Goal: Task Accomplishment & Management: Use online tool/utility

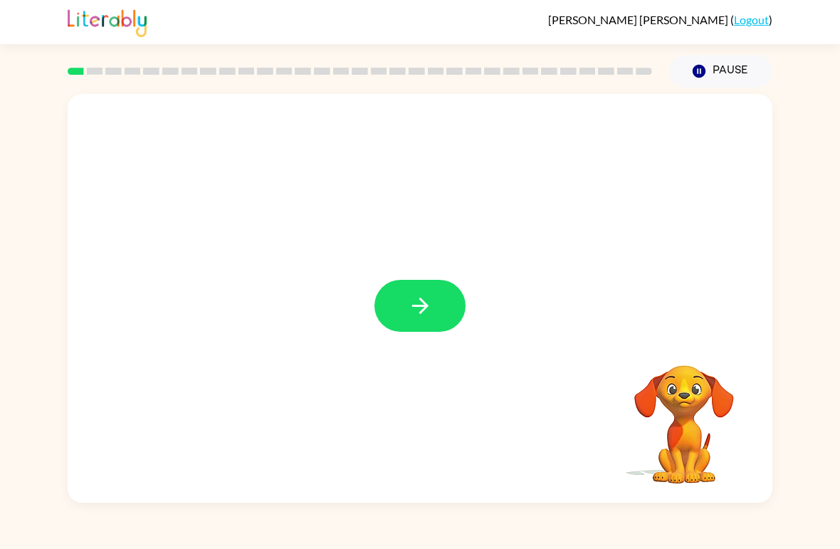
click at [434, 300] on button "button" at bounding box center [419, 306] width 91 height 52
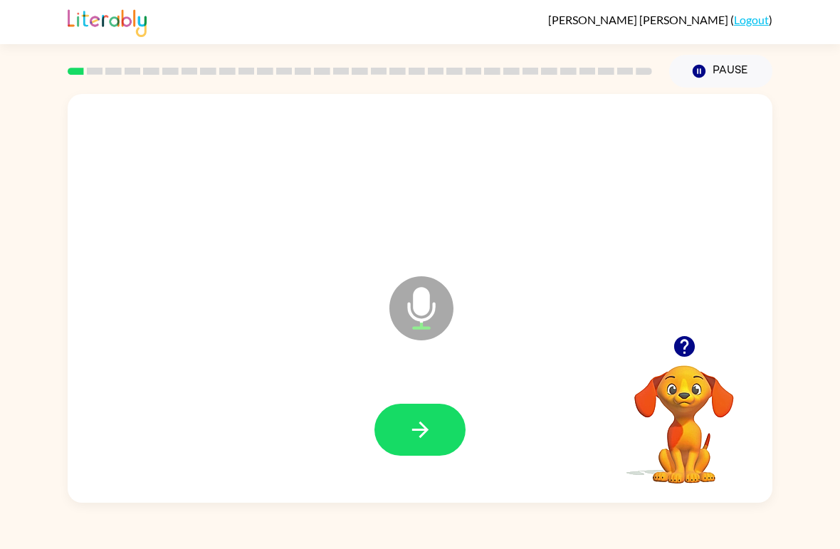
click at [426, 431] on icon "button" at bounding box center [420, 429] width 16 height 16
click at [434, 436] on button "button" at bounding box center [419, 430] width 91 height 52
click at [409, 453] on button "button" at bounding box center [419, 430] width 91 height 52
click at [417, 430] on icon "button" at bounding box center [420, 429] width 16 height 16
click at [414, 438] on icon "button" at bounding box center [420, 429] width 25 height 25
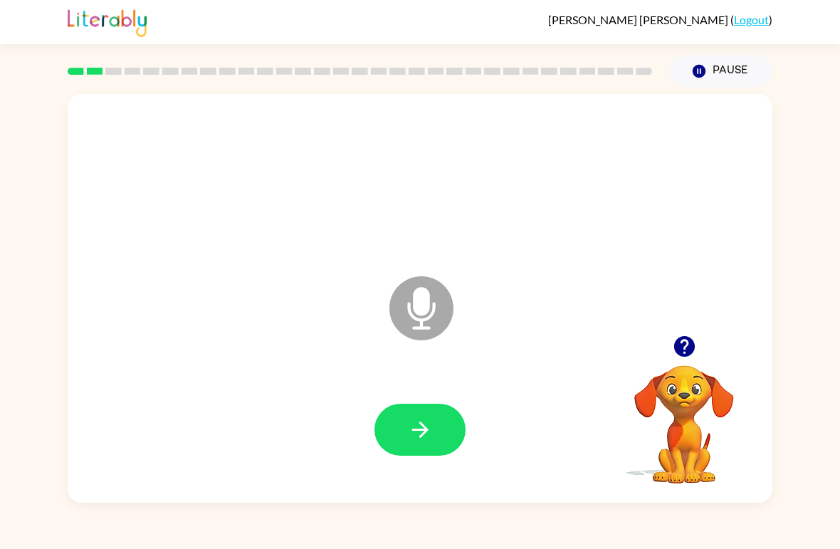
click at [434, 420] on button "button" at bounding box center [419, 430] width 91 height 52
click at [429, 429] on icon "button" at bounding box center [420, 429] width 25 height 25
click at [427, 420] on icon "button" at bounding box center [420, 429] width 25 height 25
click at [419, 424] on icon "button" at bounding box center [420, 429] width 25 height 25
click at [423, 447] on button "button" at bounding box center [419, 430] width 91 height 52
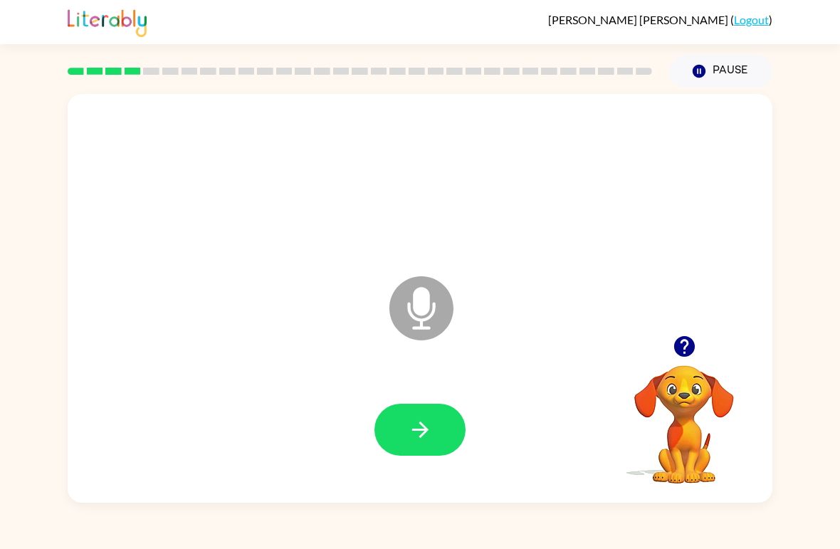
click at [416, 424] on icon "button" at bounding box center [420, 429] width 25 height 25
click at [433, 440] on button "button" at bounding box center [419, 430] width 91 height 52
click at [442, 418] on button "button" at bounding box center [419, 430] width 91 height 52
click at [396, 436] on button "button" at bounding box center [419, 430] width 91 height 52
click at [427, 442] on icon "button" at bounding box center [420, 429] width 25 height 25
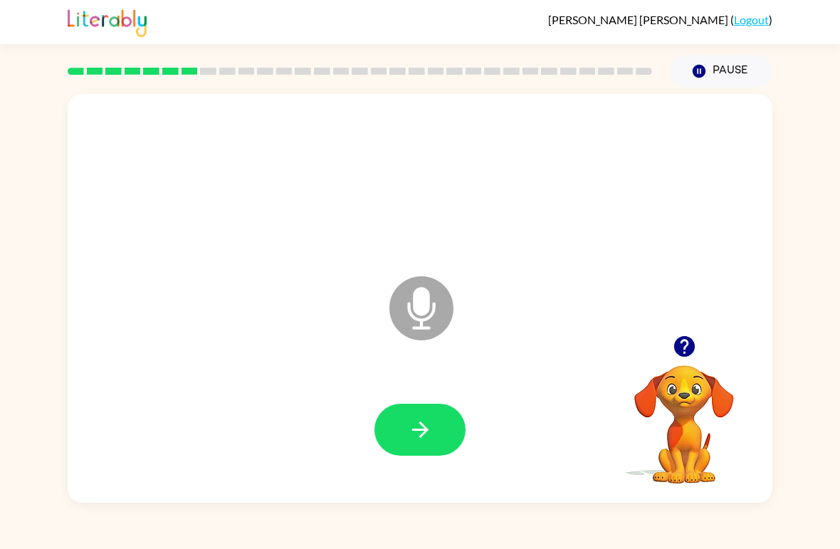
click at [433, 436] on button "button" at bounding box center [419, 430] width 91 height 52
click at [424, 439] on icon "button" at bounding box center [420, 429] width 25 height 25
click at [422, 434] on icon "button" at bounding box center [420, 429] width 16 height 16
click at [453, 449] on button "button" at bounding box center [419, 430] width 91 height 52
click at [430, 445] on button "button" at bounding box center [419, 430] width 91 height 52
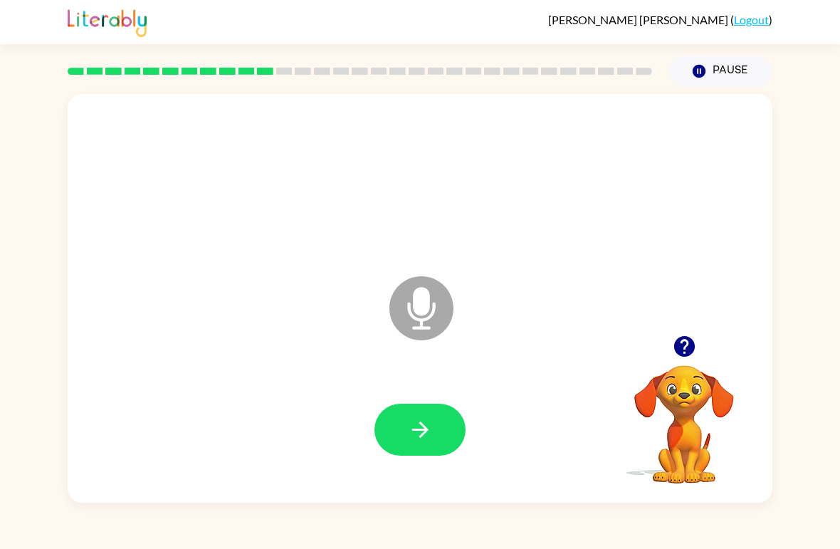
click at [688, 355] on icon "button" at bounding box center [684, 346] width 21 height 21
click at [437, 446] on button "button" at bounding box center [419, 430] width 91 height 52
click at [694, 333] on button "button" at bounding box center [684, 346] width 36 height 36
click at [427, 421] on icon "button" at bounding box center [420, 429] width 25 height 25
click at [424, 425] on icon "button" at bounding box center [420, 429] width 25 height 25
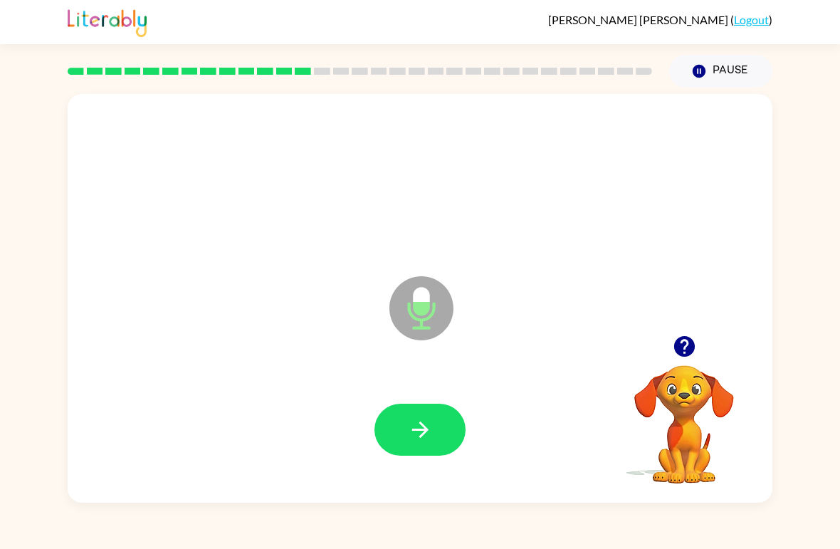
click at [431, 437] on icon "button" at bounding box center [420, 429] width 25 height 25
click at [427, 442] on icon "button" at bounding box center [420, 429] width 25 height 25
click at [436, 426] on button "button" at bounding box center [419, 430] width 91 height 52
click at [422, 412] on button "button" at bounding box center [419, 430] width 91 height 52
click at [424, 420] on icon "button" at bounding box center [420, 429] width 25 height 25
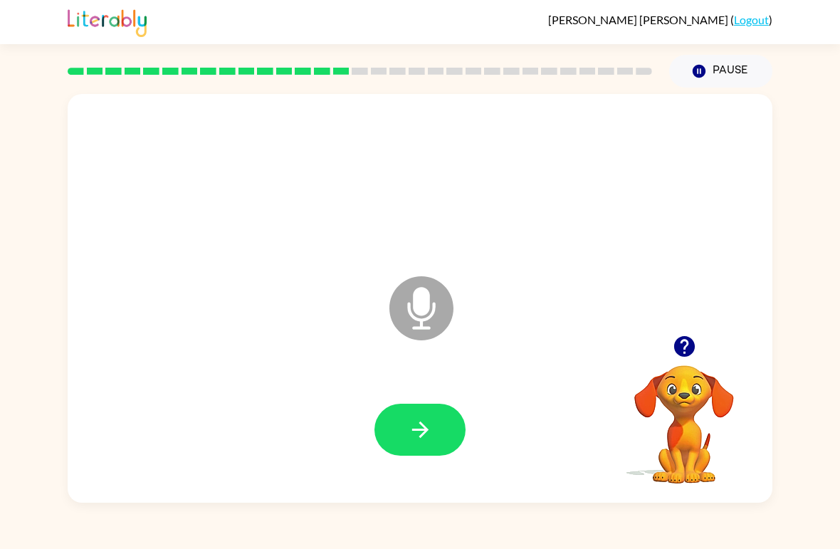
click at [417, 446] on button "button" at bounding box center [419, 430] width 91 height 52
click at [414, 444] on button "button" at bounding box center [419, 430] width 91 height 52
click at [416, 444] on button "button" at bounding box center [419, 430] width 91 height 52
click at [424, 444] on button "button" at bounding box center [419, 430] width 91 height 52
click at [426, 442] on icon "button" at bounding box center [420, 429] width 25 height 25
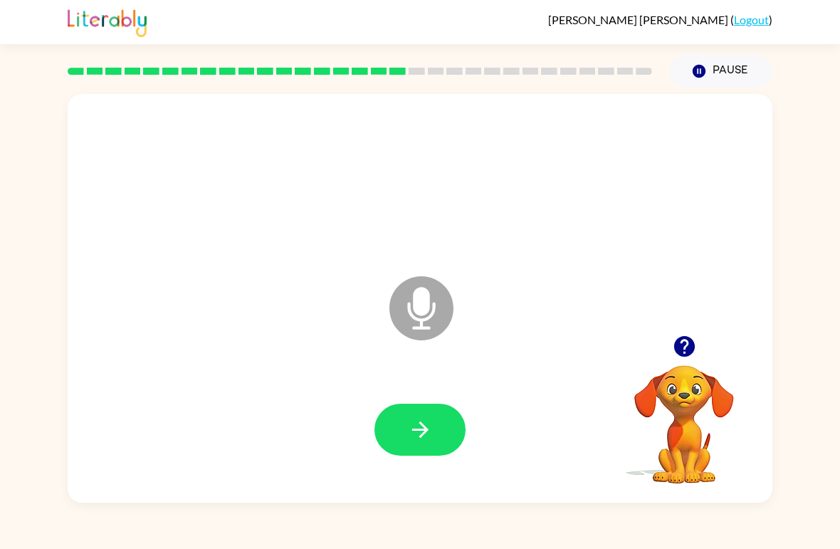
click at [424, 436] on icon "button" at bounding box center [420, 429] width 25 height 25
click at [423, 434] on icon "button" at bounding box center [420, 429] width 16 height 16
click at [433, 431] on button "button" at bounding box center [419, 430] width 91 height 52
click at [691, 352] on icon "button" at bounding box center [684, 346] width 21 height 21
click at [414, 449] on button "button" at bounding box center [419, 430] width 91 height 52
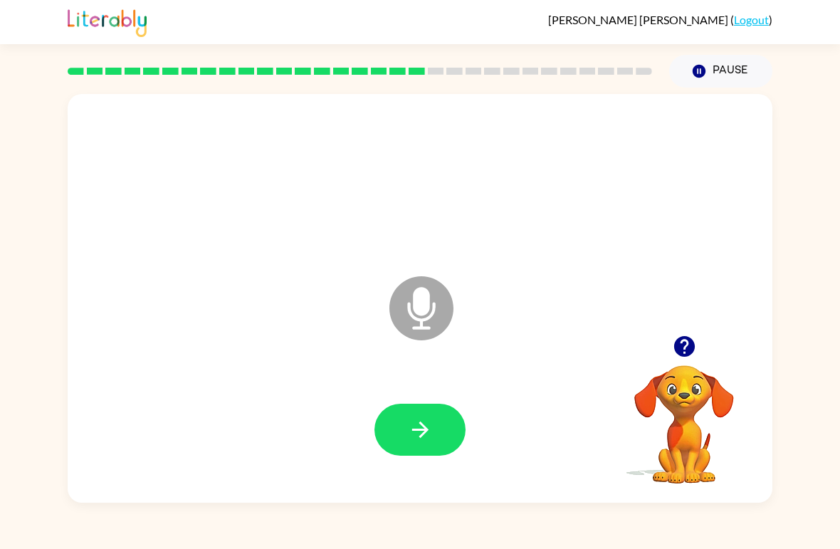
click at [433, 433] on button "button" at bounding box center [419, 430] width 91 height 52
click at [421, 439] on icon "button" at bounding box center [420, 429] width 25 height 25
click at [424, 433] on icon "button" at bounding box center [420, 429] width 16 height 16
click at [435, 428] on button "button" at bounding box center [419, 430] width 91 height 52
click at [432, 444] on button "button" at bounding box center [419, 430] width 91 height 52
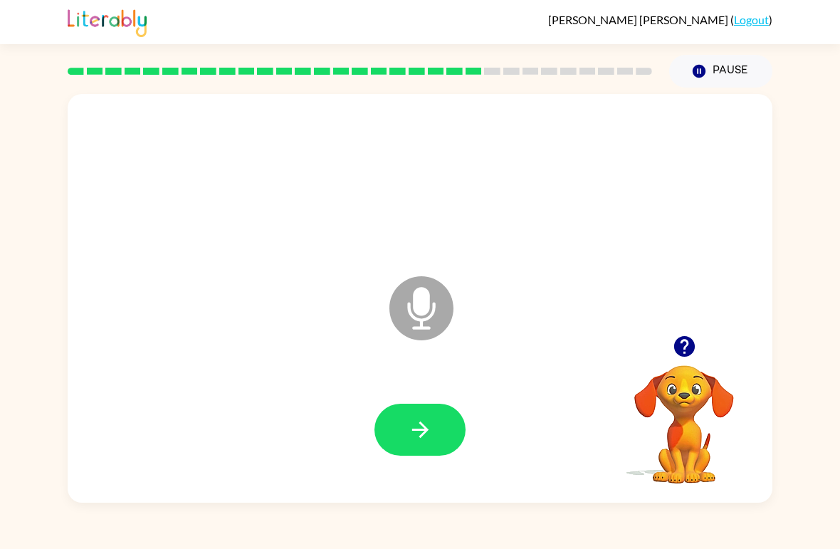
click at [427, 441] on icon "button" at bounding box center [420, 429] width 25 height 25
click at [421, 445] on button "button" at bounding box center [419, 430] width 91 height 52
click at [453, 411] on button "button" at bounding box center [419, 430] width 91 height 52
click at [439, 446] on button "button" at bounding box center [419, 430] width 91 height 52
click at [448, 429] on button "button" at bounding box center [419, 430] width 91 height 52
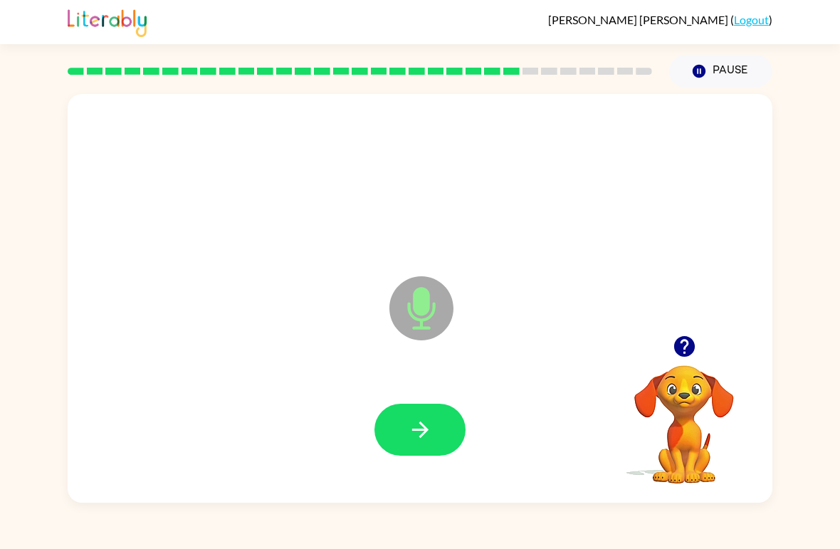
click at [434, 435] on button "button" at bounding box center [419, 430] width 91 height 52
click at [433, 449] on button "button" at bounding box center [419, 430] width 91 height 52
click at [411, 427] on icon "button" at bounding box center [420, 429] width 25 height 25
click at [434, 425] on button "button" at bounding box center [419, 430] width 91 height 52
click at [421, 426] on icon "button" at bounding box center [420, 429] width 25 height 25
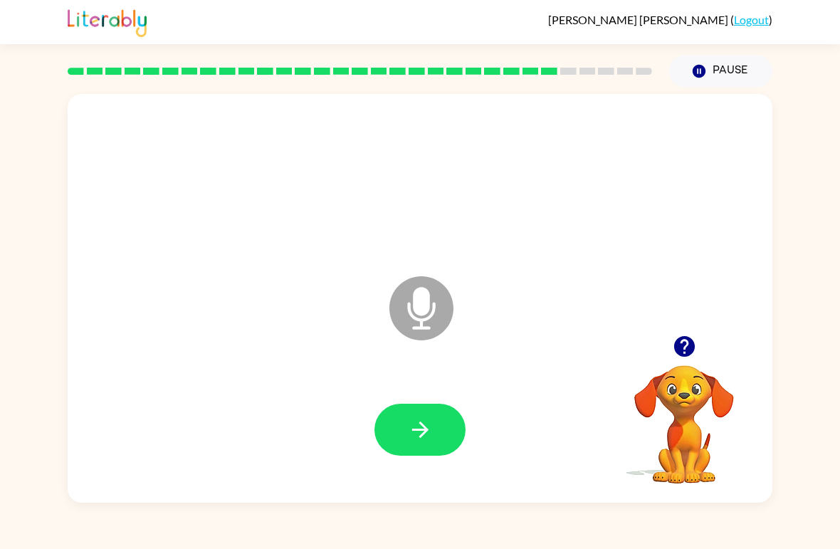
click at [426, 434] on icon "button" at bounding box center [420, 429] width 25 height 25
click at [420, 412] on button "button" at bounding box center [419, 430] width 91 height 52
click at [444, 431] on button "button" at bounding box center [419, 430] width 91 height 52
click at [444, 430] on div at bounding box center [419, 430] width 91 height 52
click at [431, 439] on icon "button" at bounding box center [420, 429] width 25 height 25
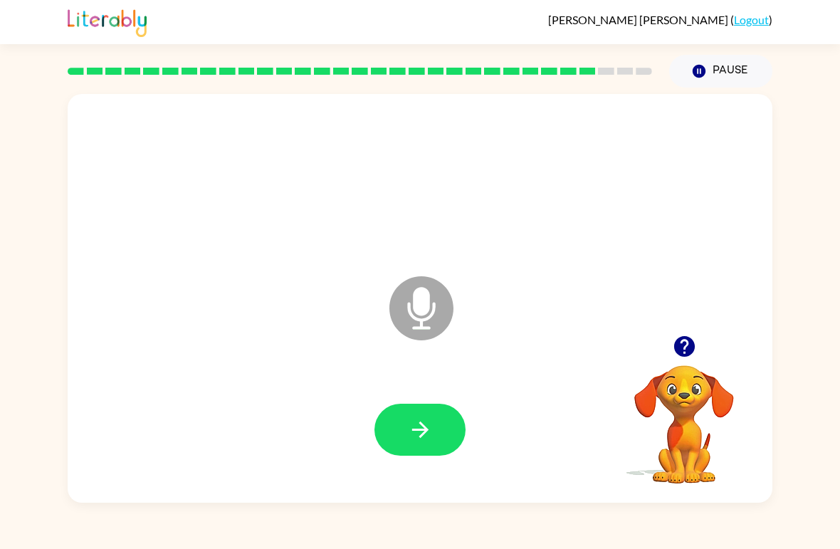
click at [444, 424] on button "button" at bounding box center [419, 430] width 91 height 52
click at [427, 446] on button "button" at bounding box center [419, 430] width 91 height 52
click at [436, 431] on button "button" at bounding box center [419, 430] width 91 height 52
click at [436, 425] on button "button" at bounding box center [419, 430] width 91 height 52
click at [429, 437] on icon "button" at bounding box center [420, 429] width 25 height 25
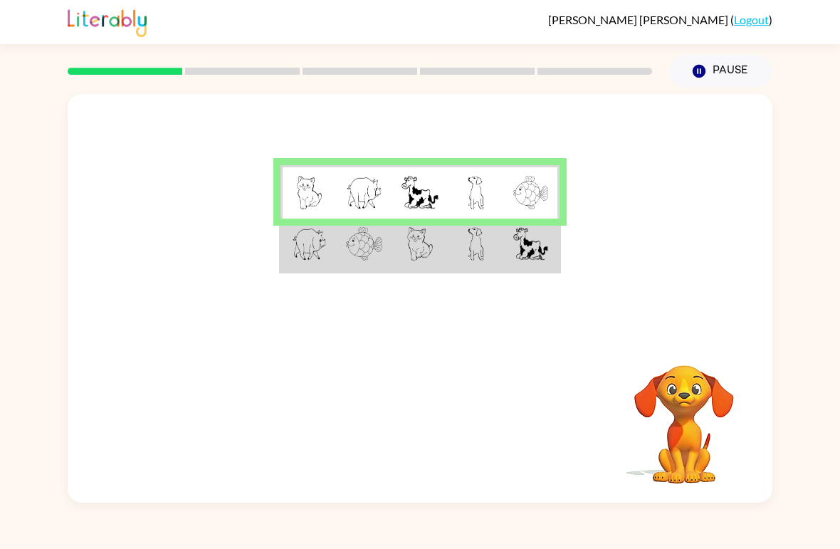
click at [539, 250] on img at bounding box center [530, 243] width 35 height 33
click at [451, 254] on td at bounding box center [476, 245] width 56 height 53
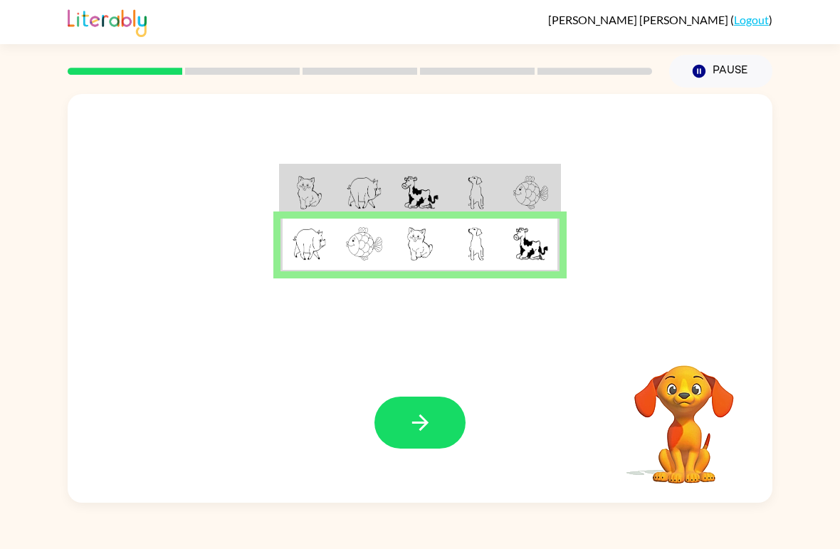
click at [539, 241] on img at bounding box center [530, 243] width 35 height 33
click at [406, 429] on button "button" at bounding box center [419, 423] width 91 height 52
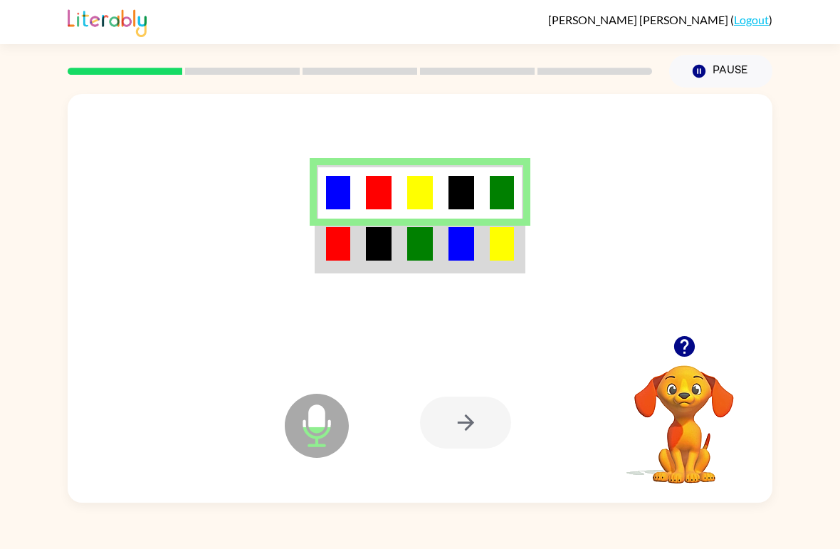
click at [442, 271] on td at bounding box center [461, 245] width 41 height 53
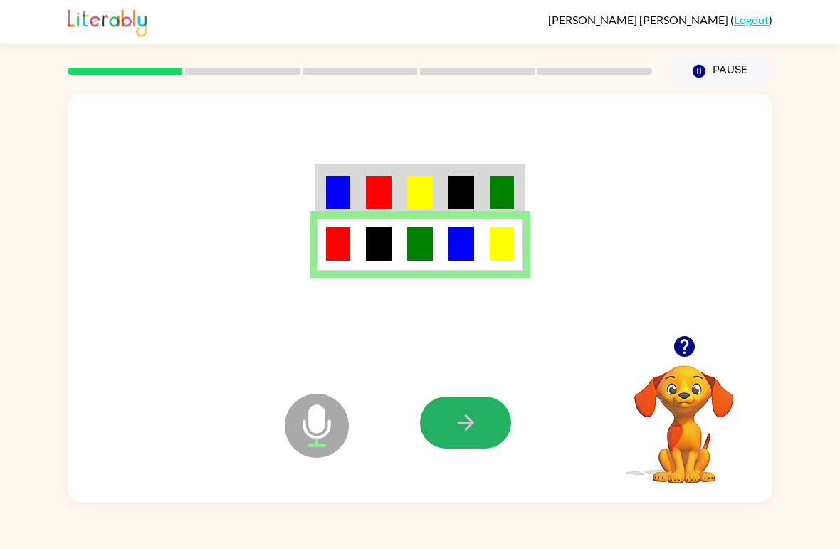
click at [486, 423] on button "button" at bounding box center [465, 423] width 91 height 52
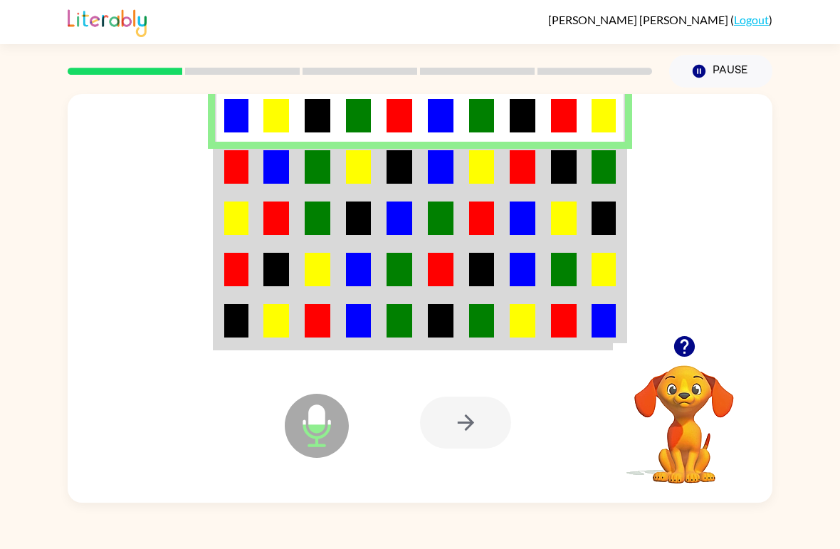
click at [577, 172] on td at bounding box center [563, 167] width 41 height 51
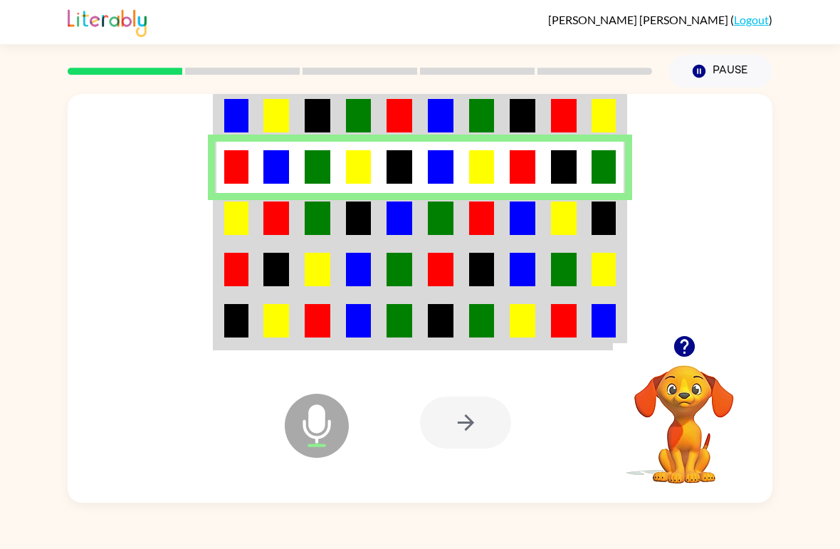
click at [590, 239] on td at bounding box center [605, 218] width 41 height 51
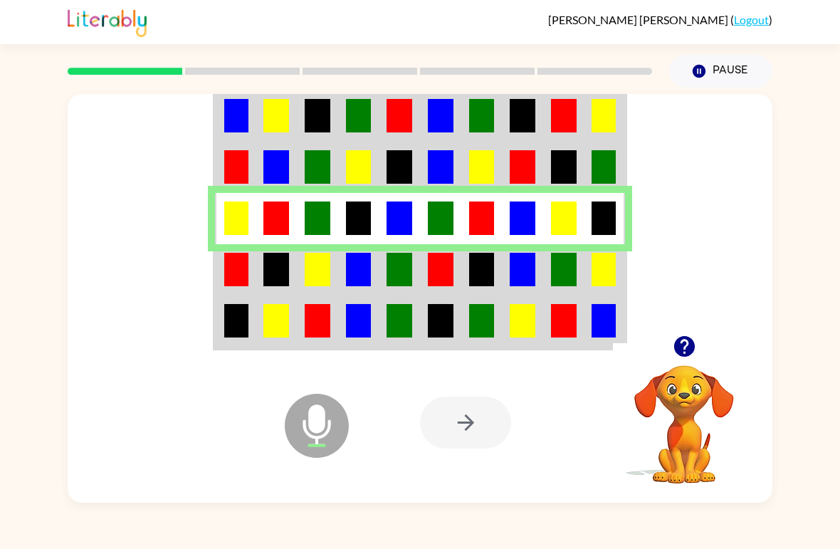
click at [394, 271] on img at bounding box center [400, 269] width 26 height 33
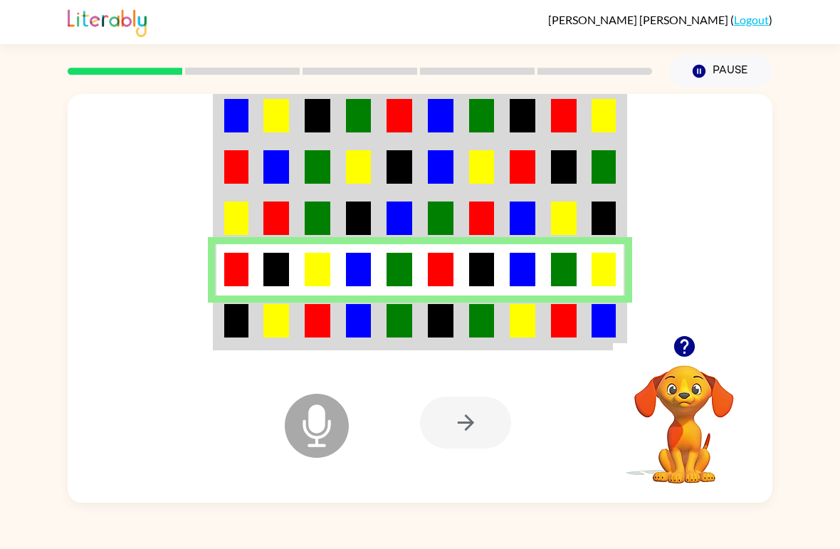
click at [534, 347] on td at bounding box center [522, 321] width 41 height 53
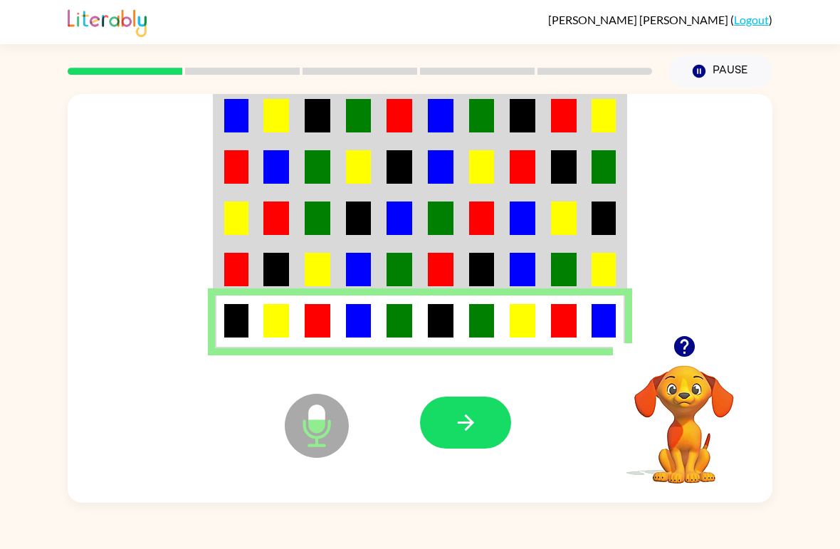
click at [449, 424] on button "button" at bounding box center [465, 423] width 91 height 52
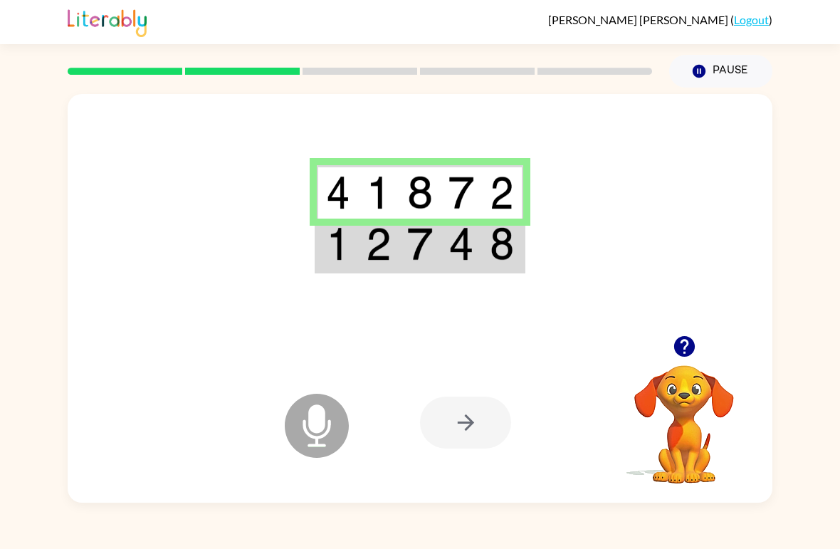
click at [495, 256] on img at bounding box center [502, 243] width 24 height 33
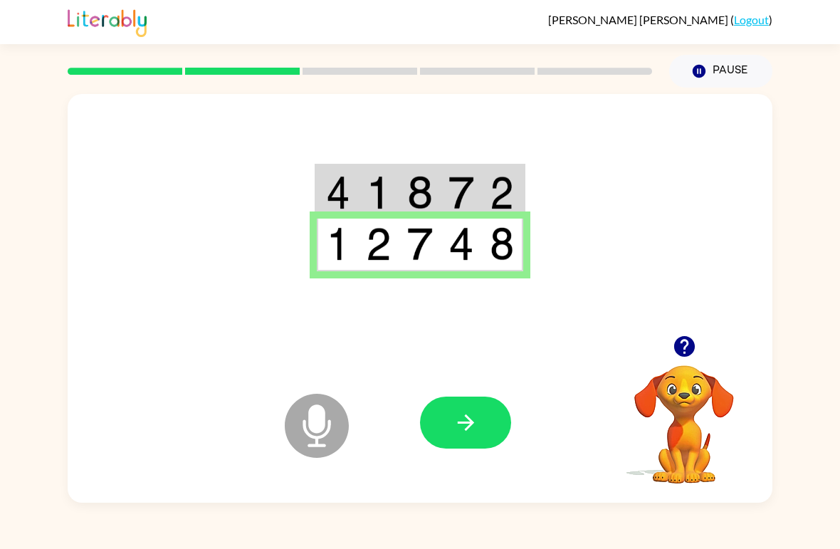
click at [492, 421] on button "button" at bounding box center [465, 423] width 91 height 52
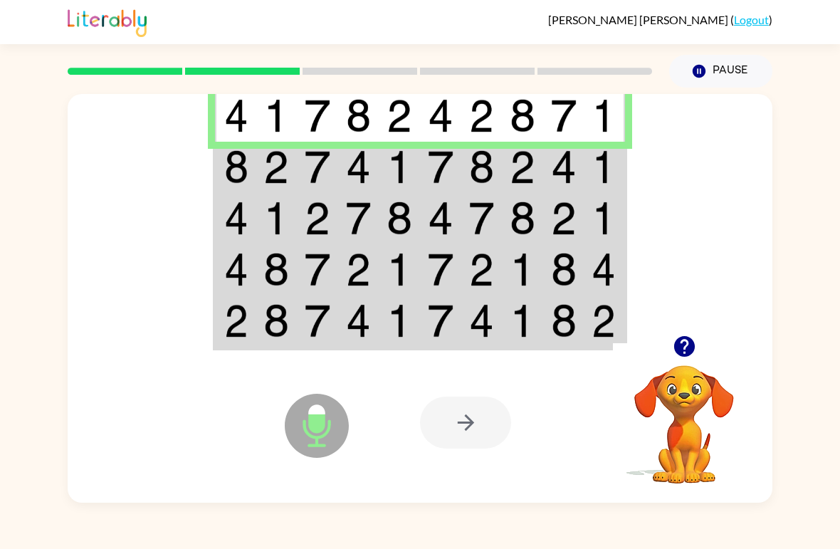
click at [380, 171] on td at bounding box center [399, 167] width 41 height 51
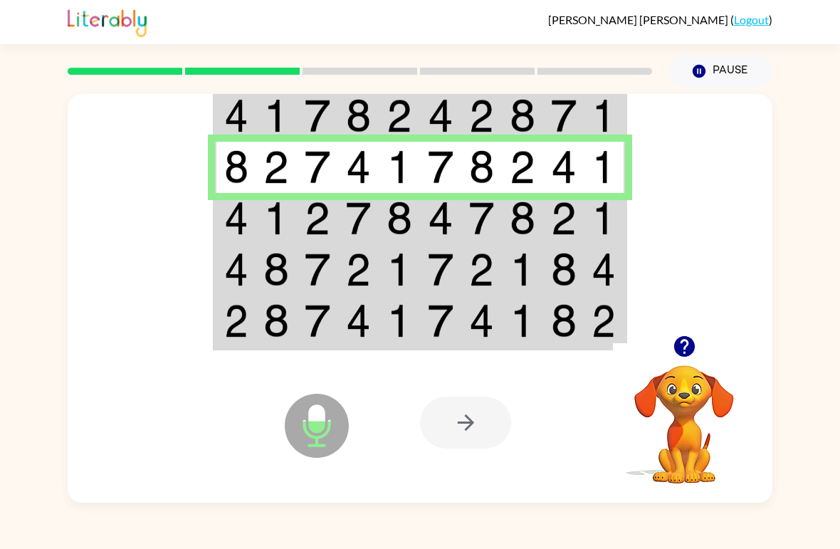
click at [327, 223] on img at bounding box center [318, 217] width 26 height 33
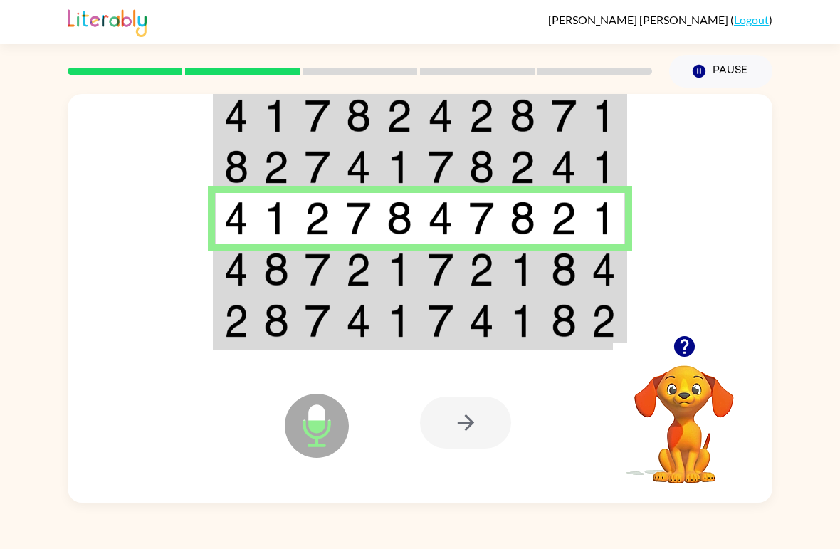
click at [568, 266] on img at bounding box center [564, 269] width 26 height 33
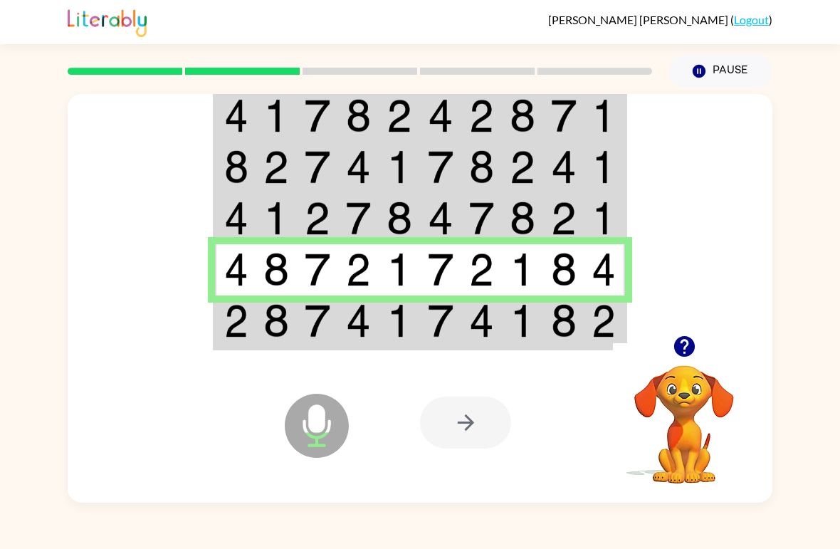
click at [494, 343] on td at bounding box center [481, 321] width 41 height 53
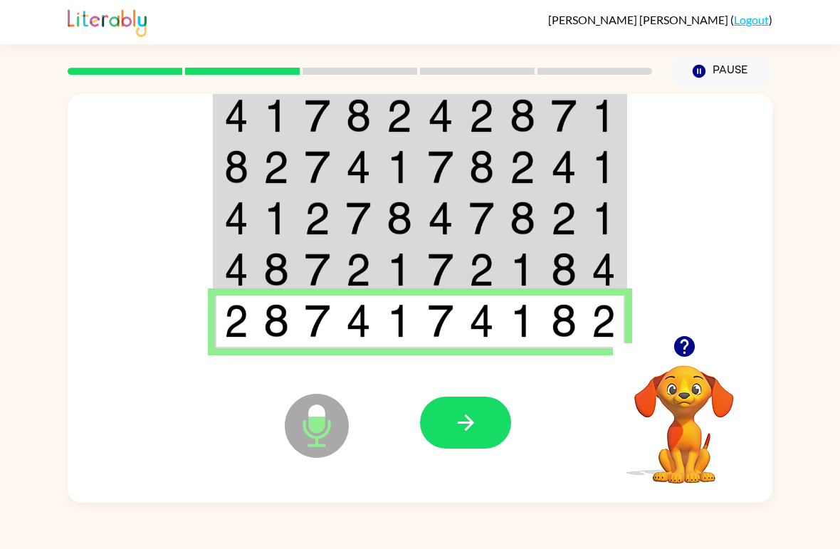
click at [464, 426] on icon "button" at bounding box center [466, 422] width 25 height 25
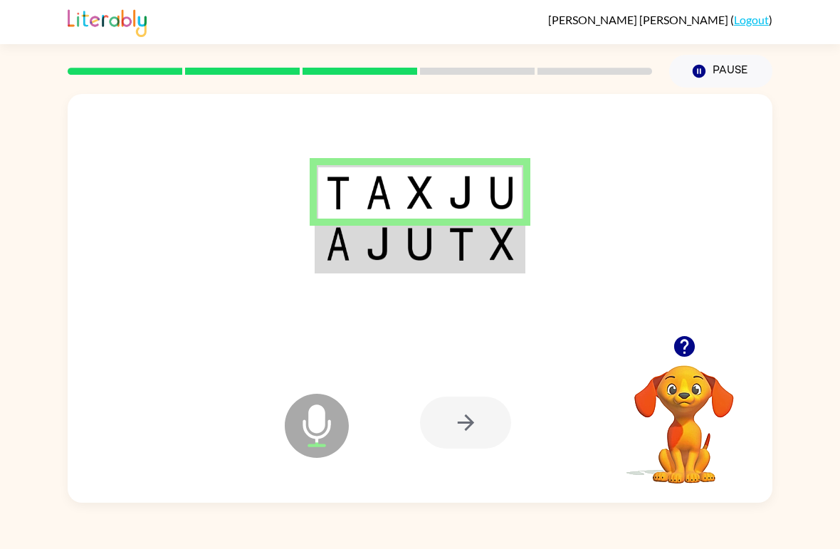
click at [360, 259] on td at bounding box center [378, 245] width 41 height 53
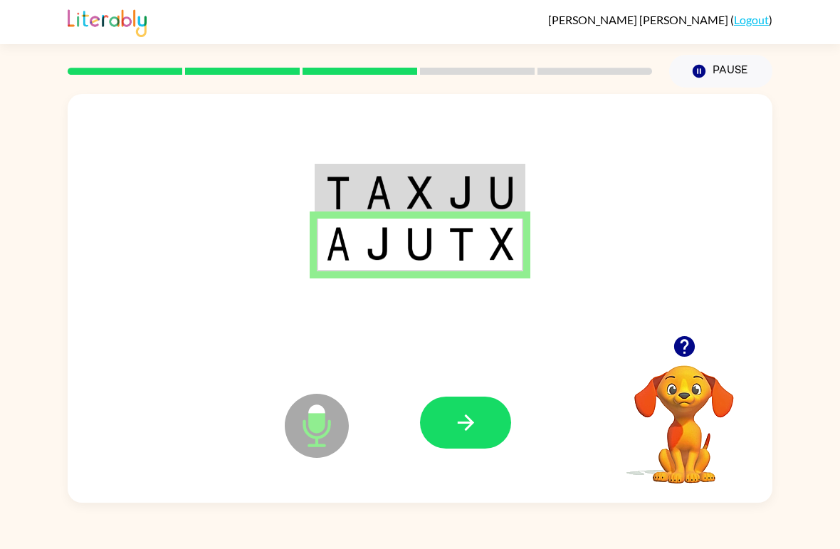
click at [463, 408] on button "button" at bounding box center [465, 423] width 91 height 52
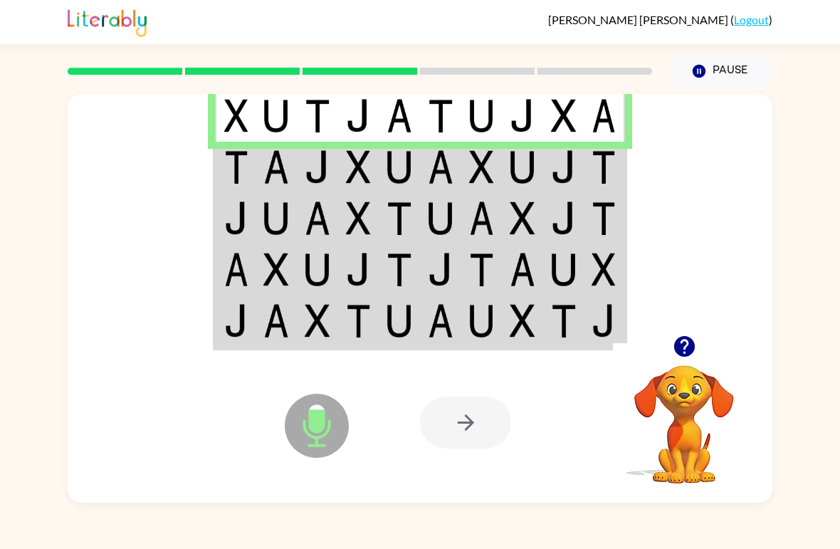
click at [394, 125] on img at bounding box center [400, 115] width 26 height 33
click at [439, 169] on img at bounding box center [441, 166] width 26 height 33
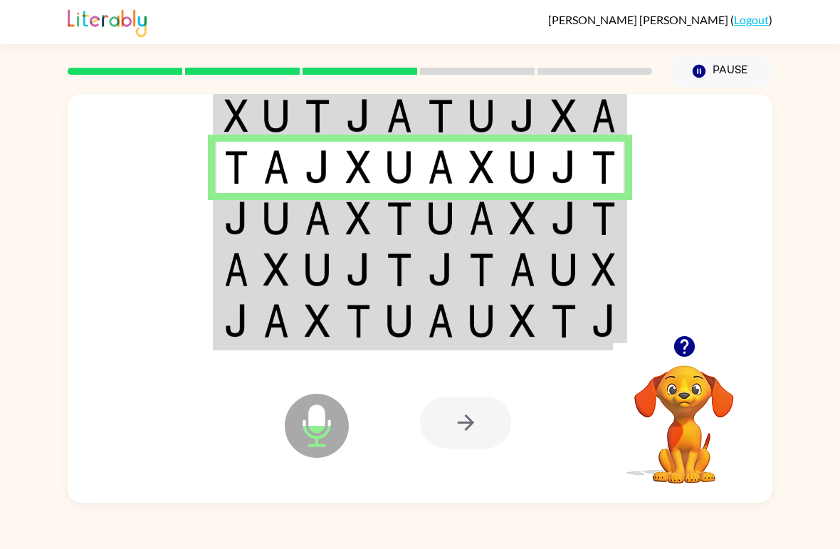
click at [353, 204] on img at bounding box center [359, 217] width 26 height 33
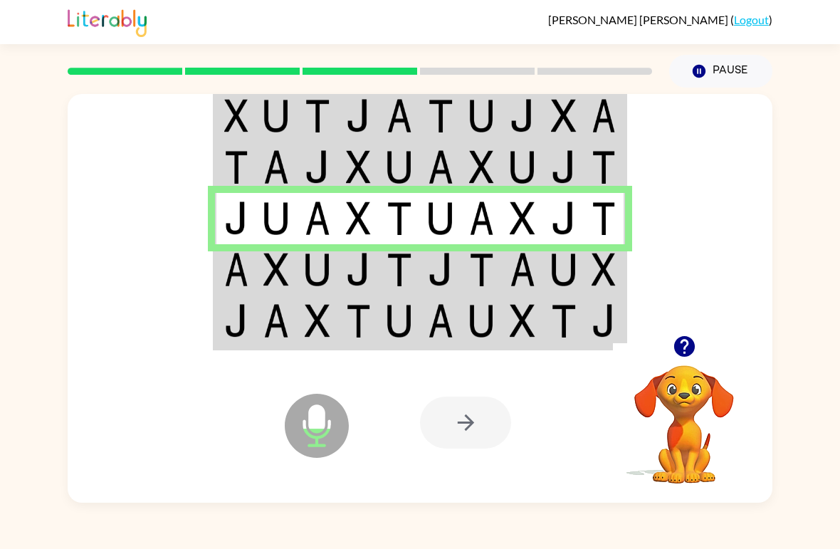
click at [478, 274] on img at bounding box center [482, 269] width 26 height 33
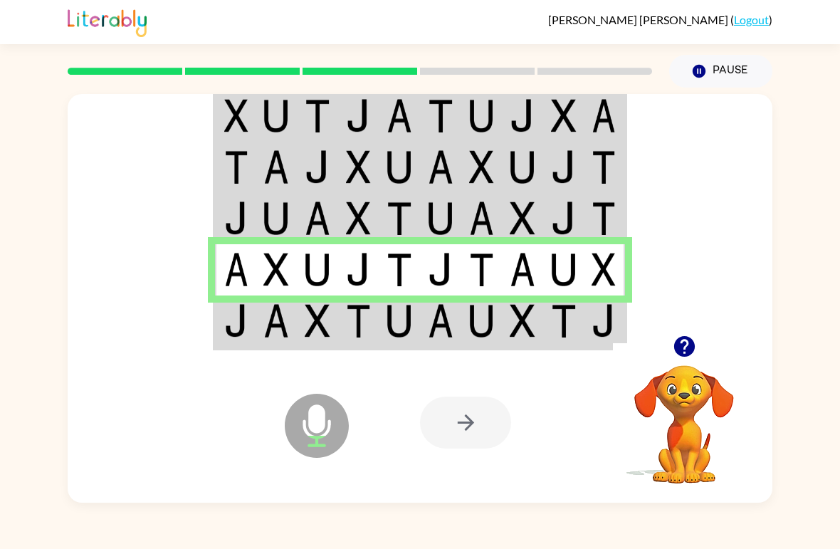
click at [332, 320] on td at bounding box center [317, 321] width 41 height 53
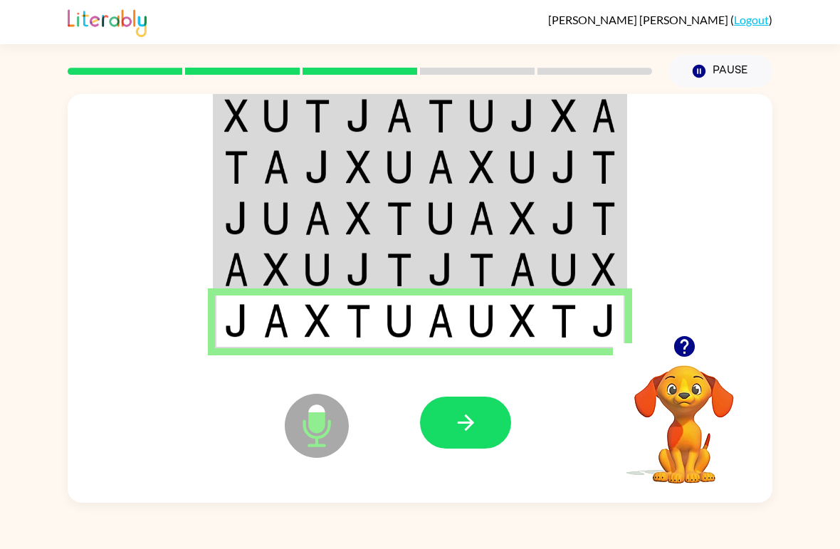
click at [481, 412] on button "button" at bounding box center [465, 423] width 91 height 52
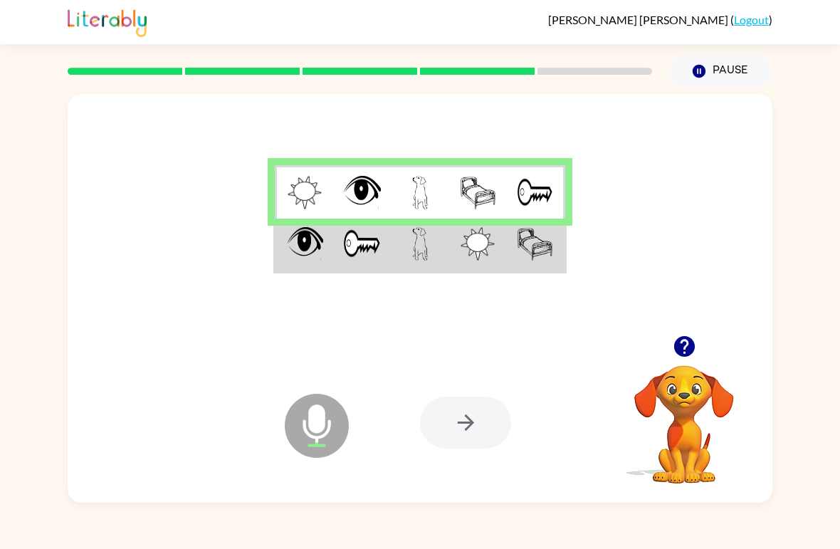
click at [493, 259] on img at bounding box center [478, 243] width 34 height 33
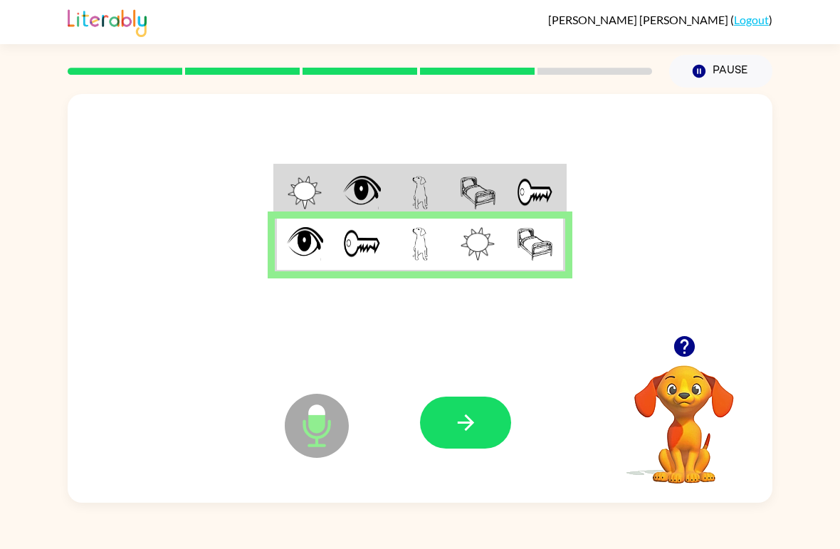
click at [480, 423] on button "button" at bounding box center [465, 423] width 91 height 52
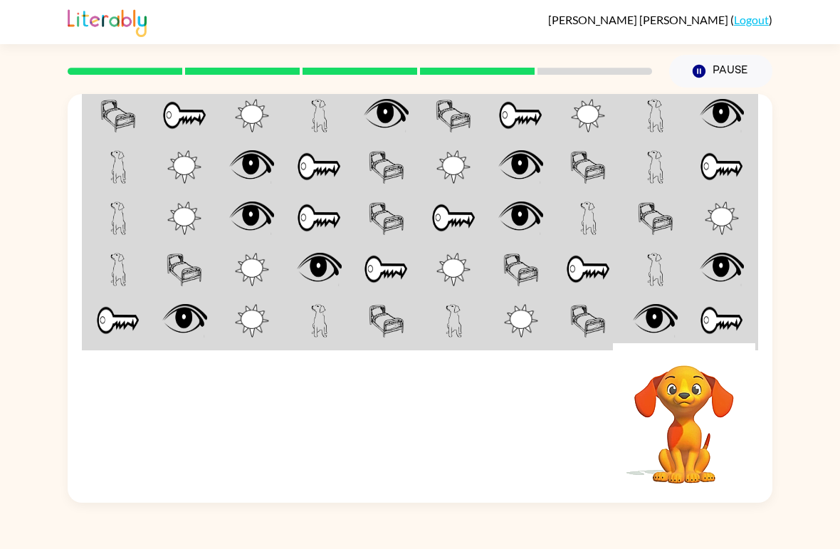
click at [612, 124] on td at bounding box center [589, 114] width 68 height 53
click at [534, 136] on td at bounding box center [522, 114] width 68 height 53
click at [533, 135] on td at bounding box center [522, 114] width 68 height 53
click at [503, 126] on img at bounding box center [520, 115] width 45 height 33
click at [409, 101] on td at bounding box center [387, 114] width 68 height 53
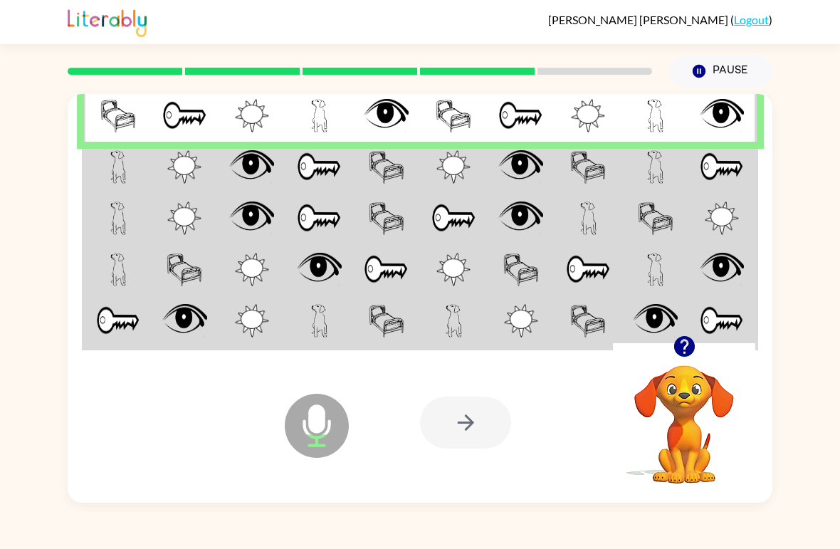
click at [352, 192] on td at bounding box center [319, 167] width 68 height 51
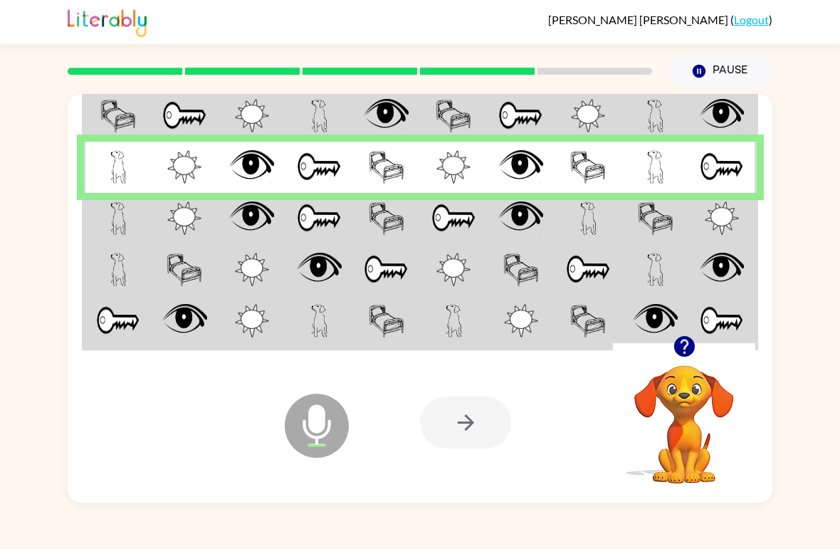
click at [377, 221] on img at bounding box center [387, 217] width 36 height 33
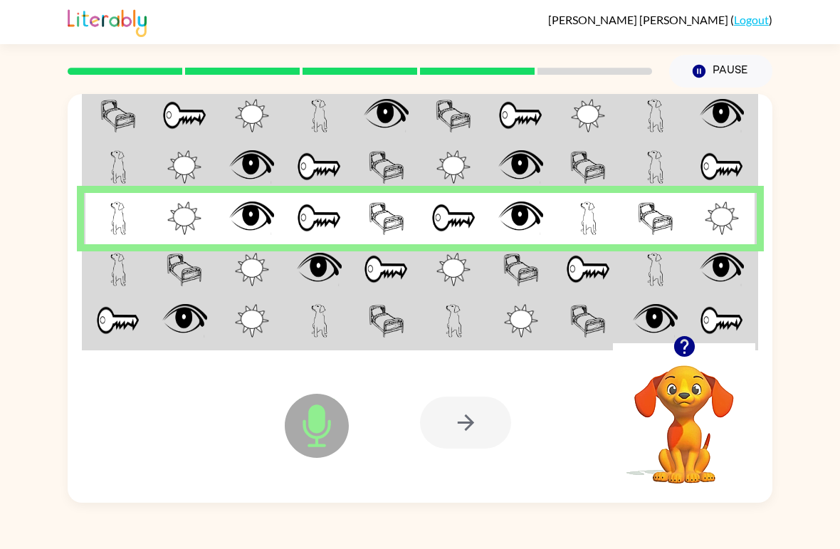
click at [141, 271] on td at bounding box center [118, 269] width 68 height 51
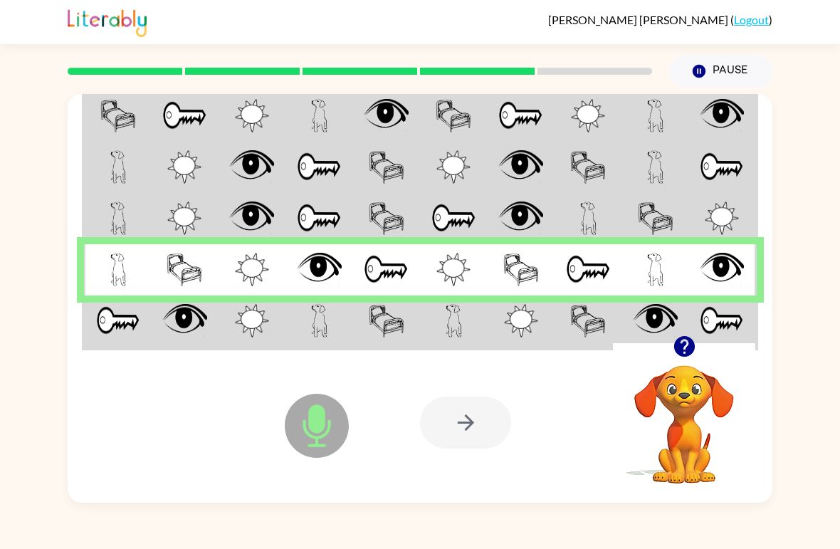
click at [135, 332] on img at bounding box center [118, 320] width 44 height 33
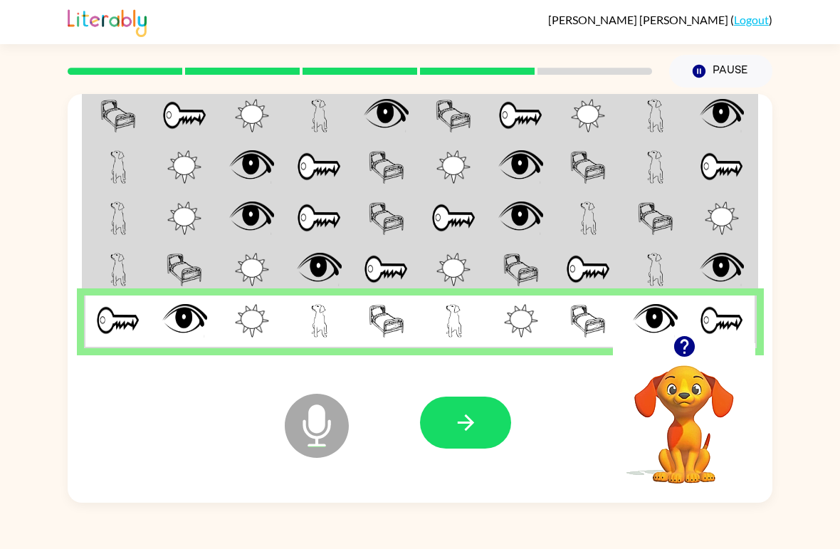
click at [480, 448] on button "button" at bounding box center [465, 423] width 91 height 52
